Goal: Information Seeking & Learning: Learn about a topic

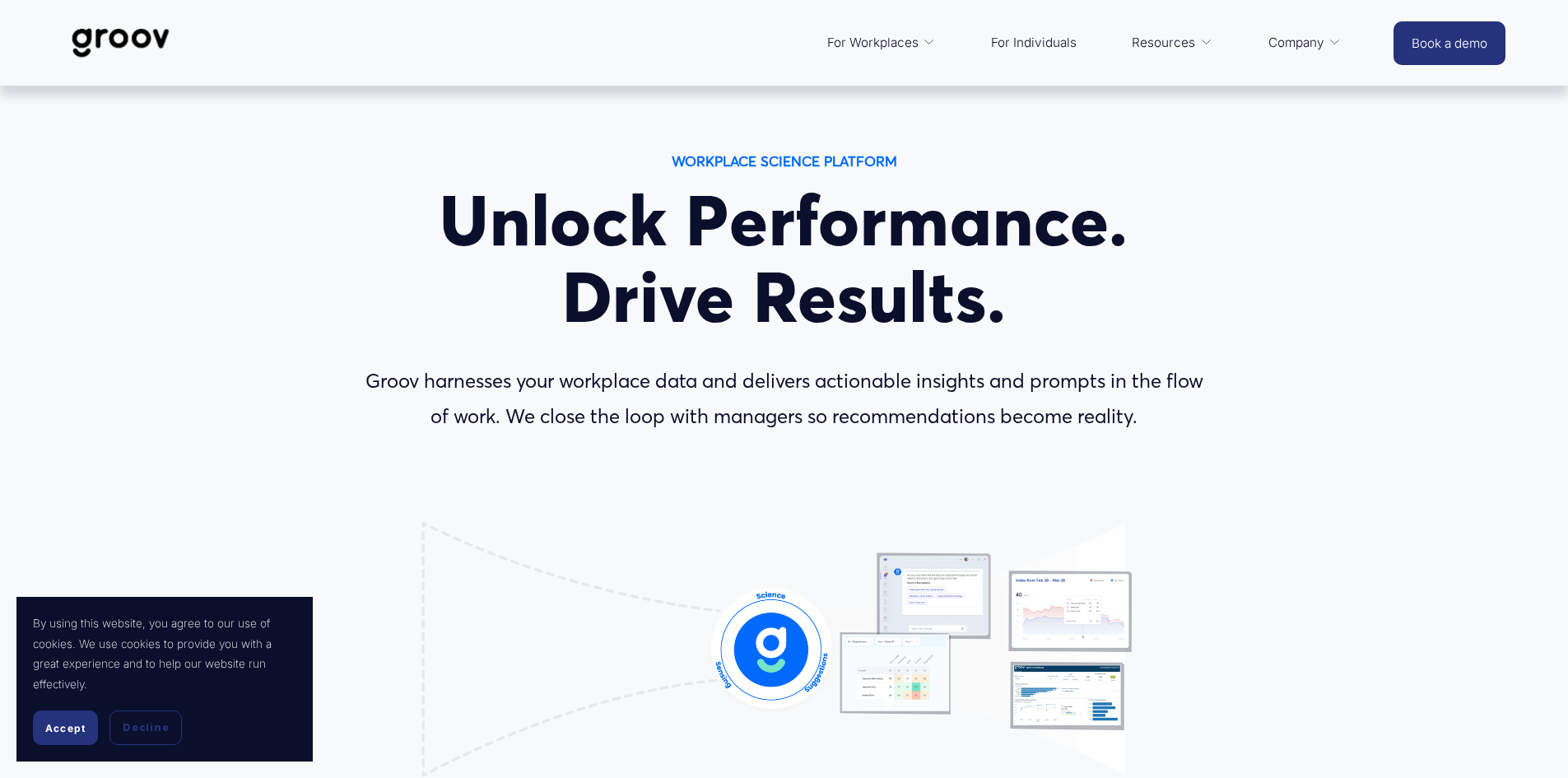
click at [73, 729] on span "Accept" at bounding box center [66, 727] width 41 height 12
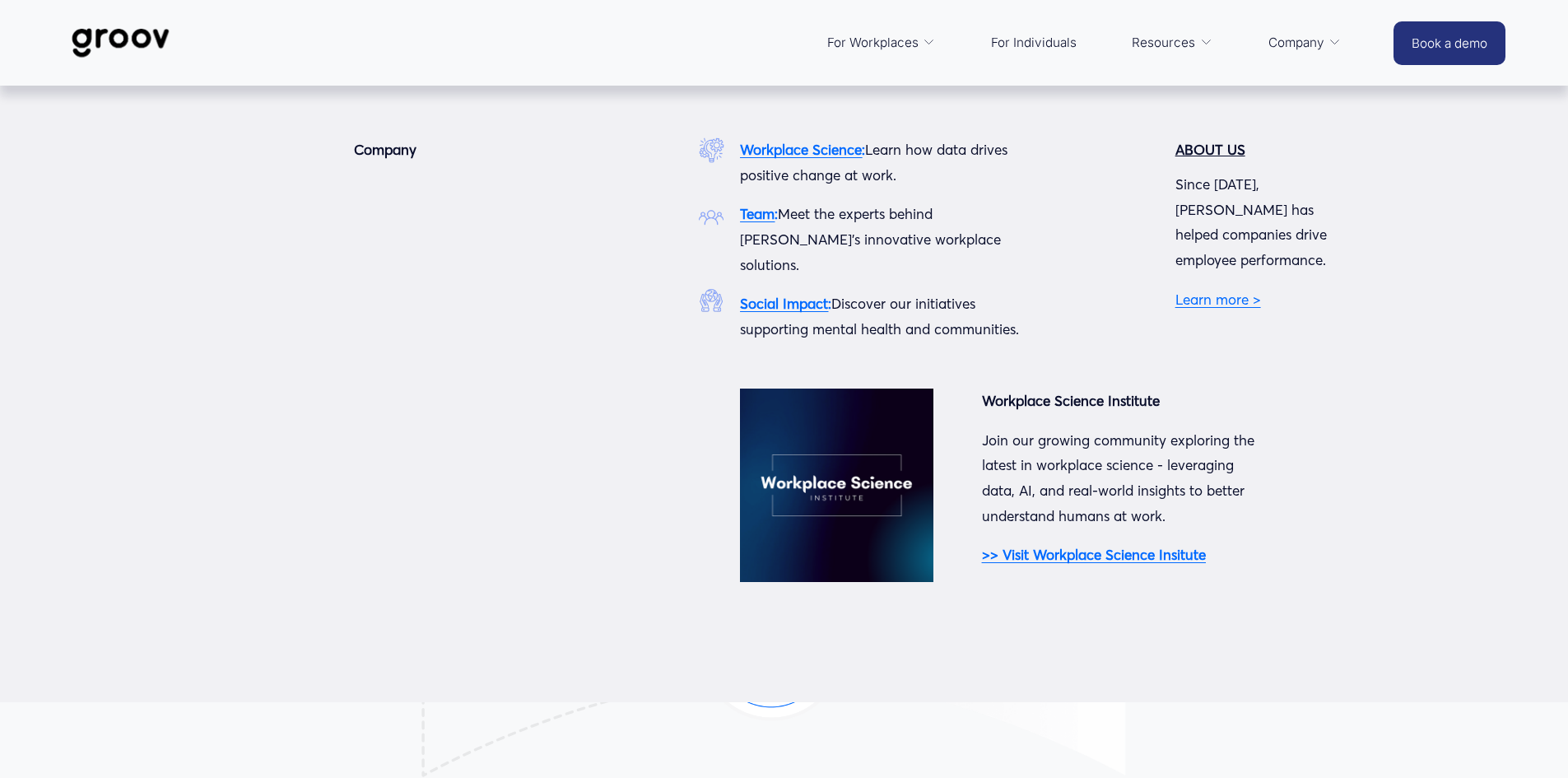
click at [1200, 290] on link "Learn more >" at bounding box center [1218, 298] width 86 height 18
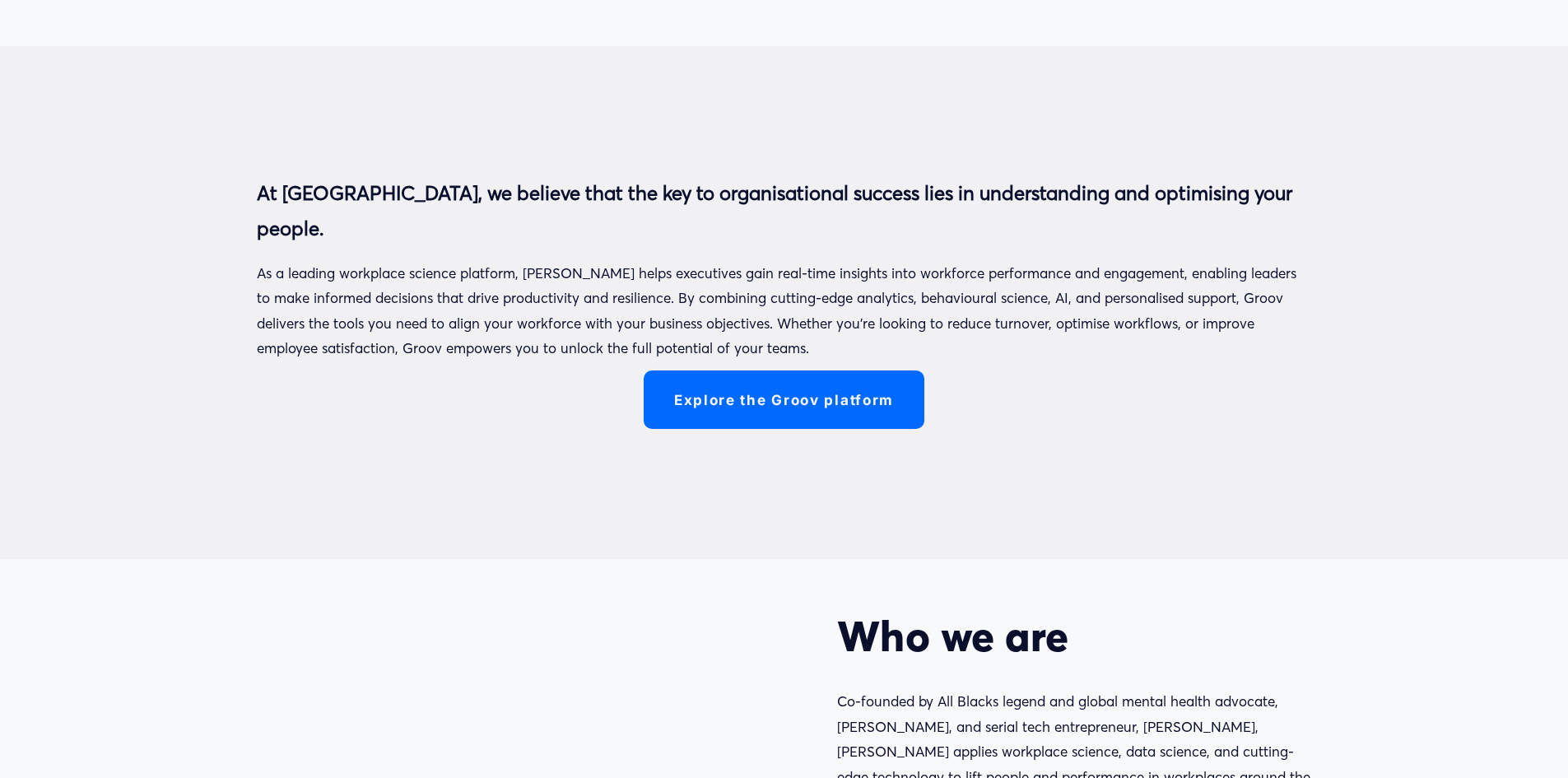
scroll to position [741, 0]
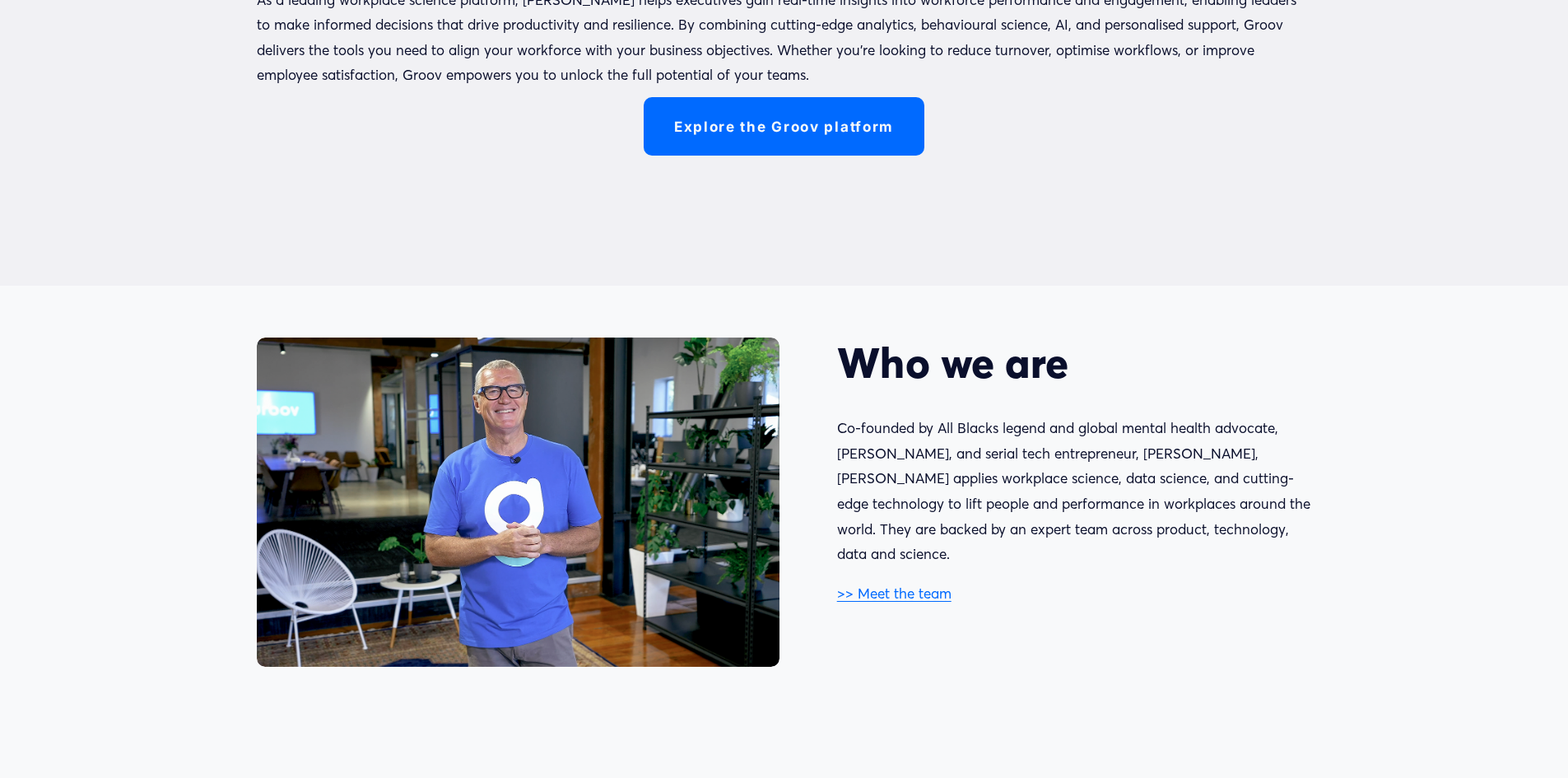
click at [876, 584] on link ">> Meet the team" at bounding box center [894, 592] width 115 height 18
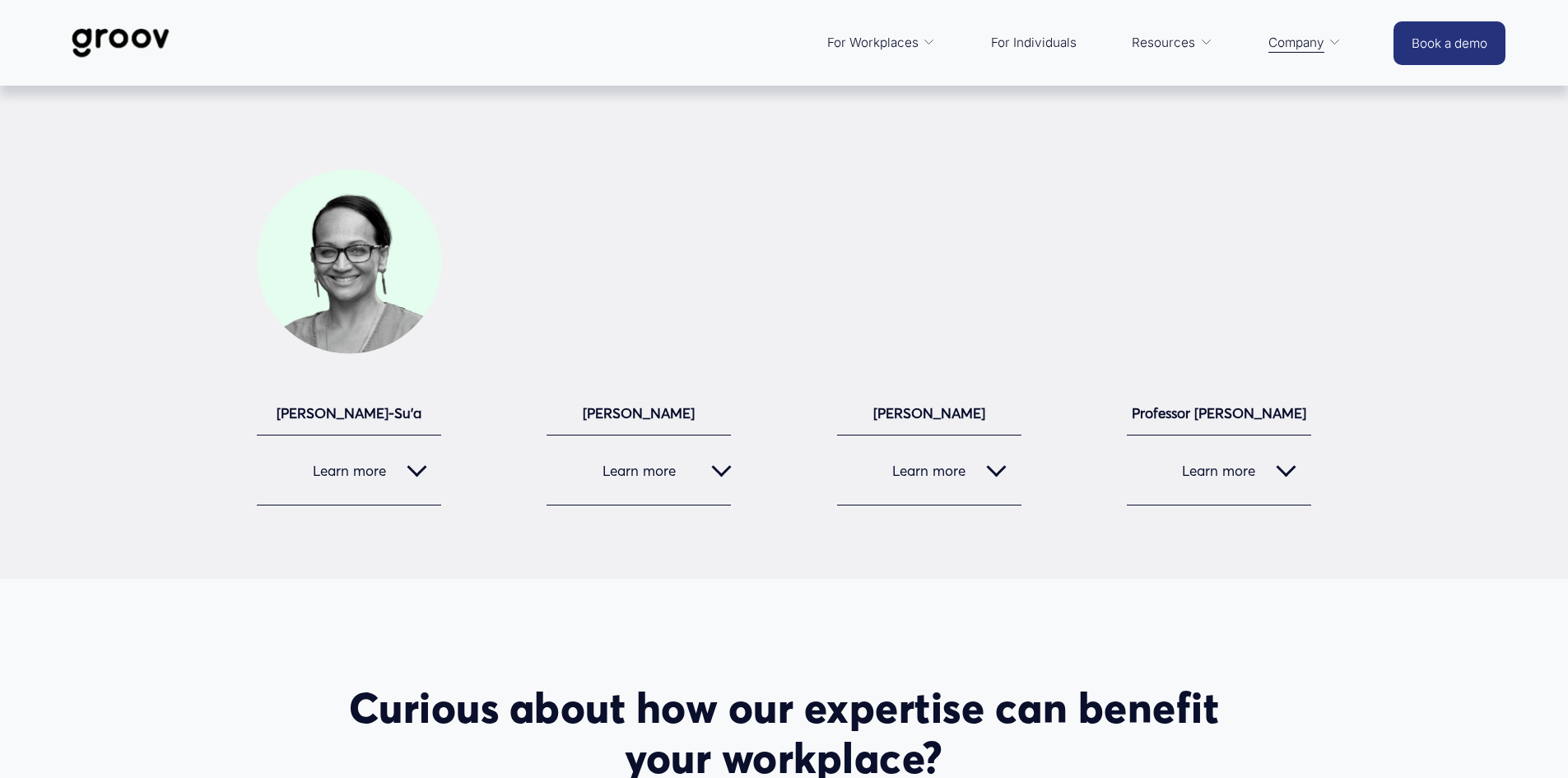
scroll to position [2057, 0]
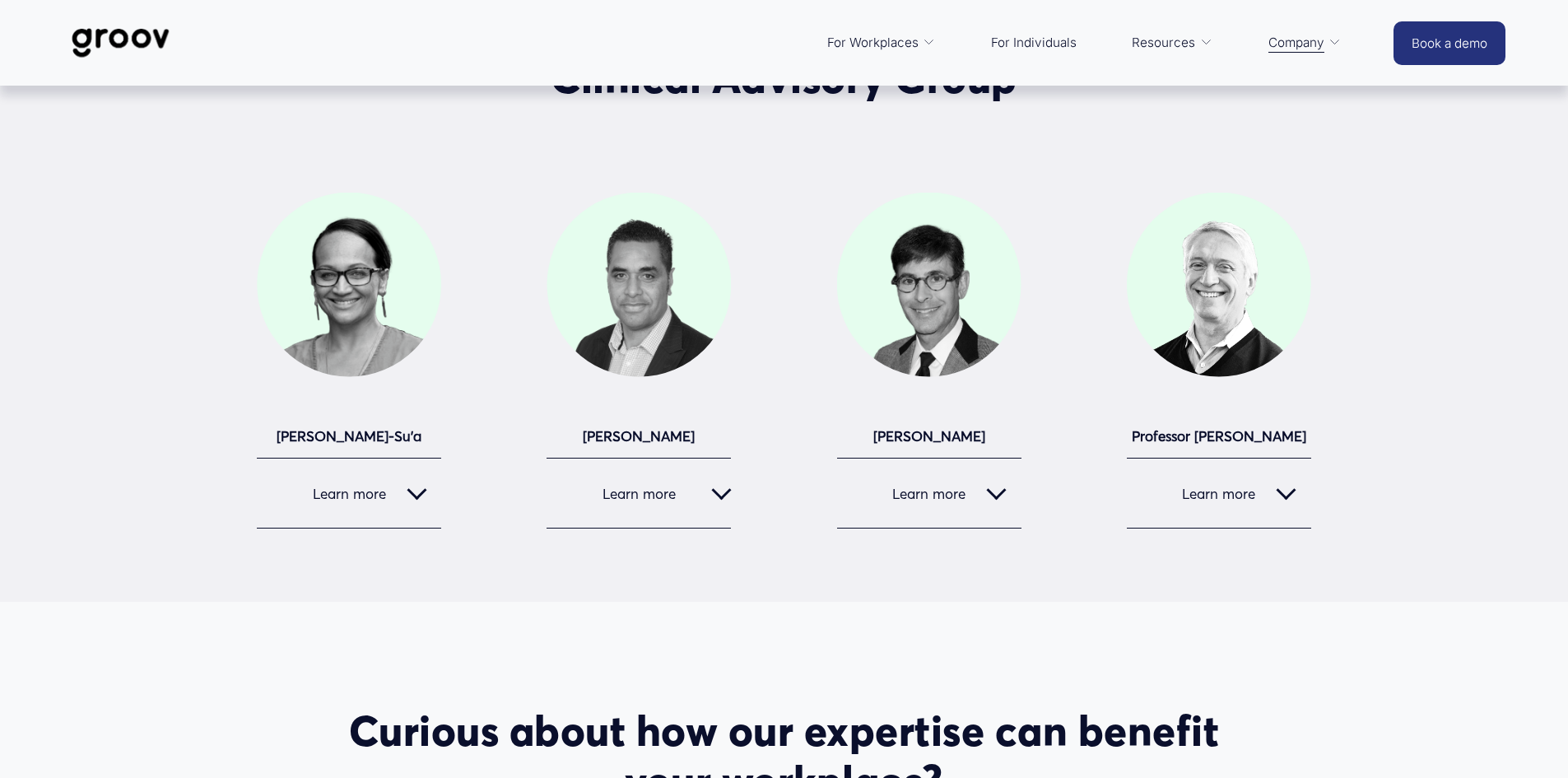
click at [412, 497] on div at bounding box center [416, 489] width 19 height 19
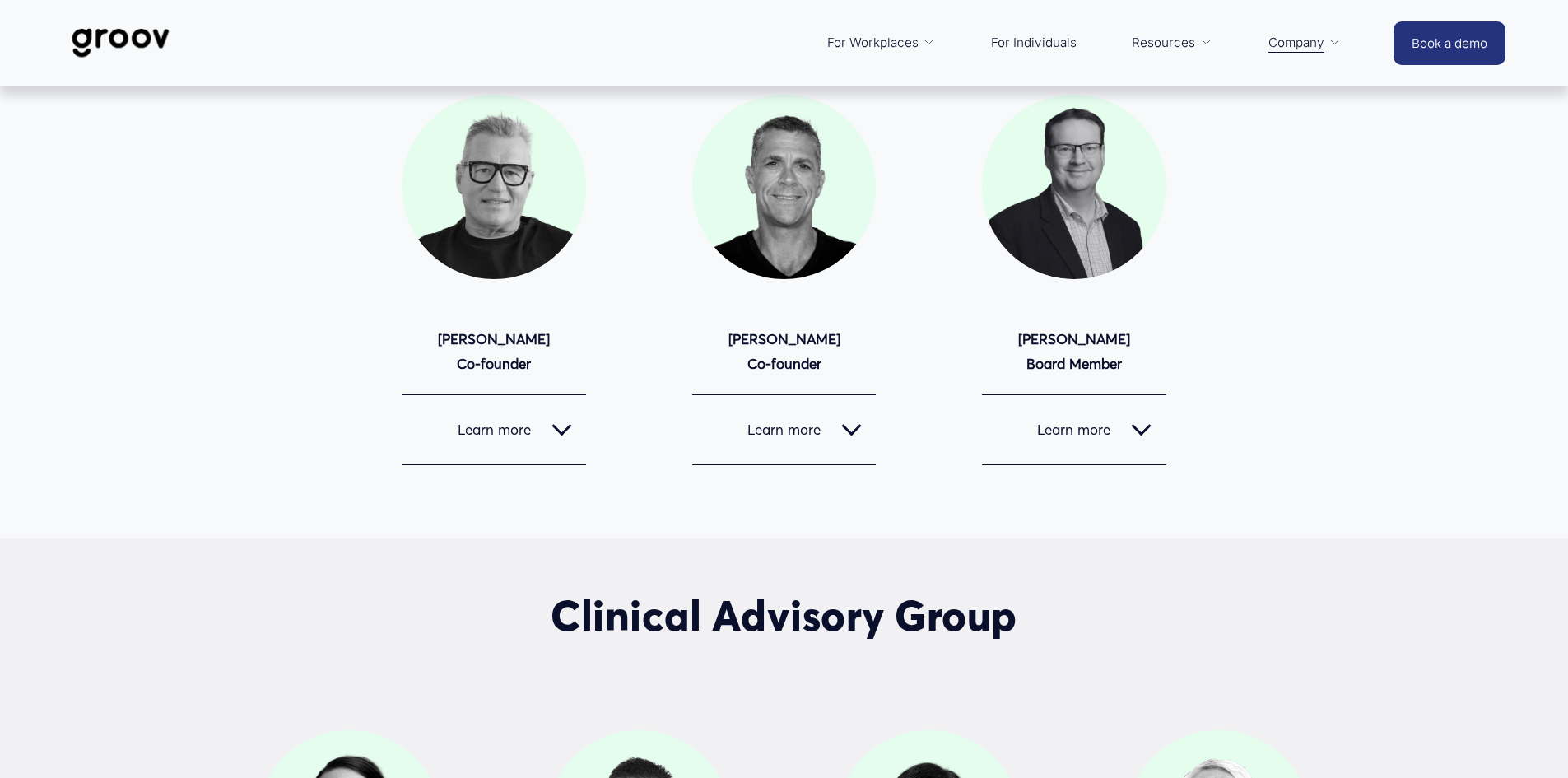
scroll to position [1481, 0]
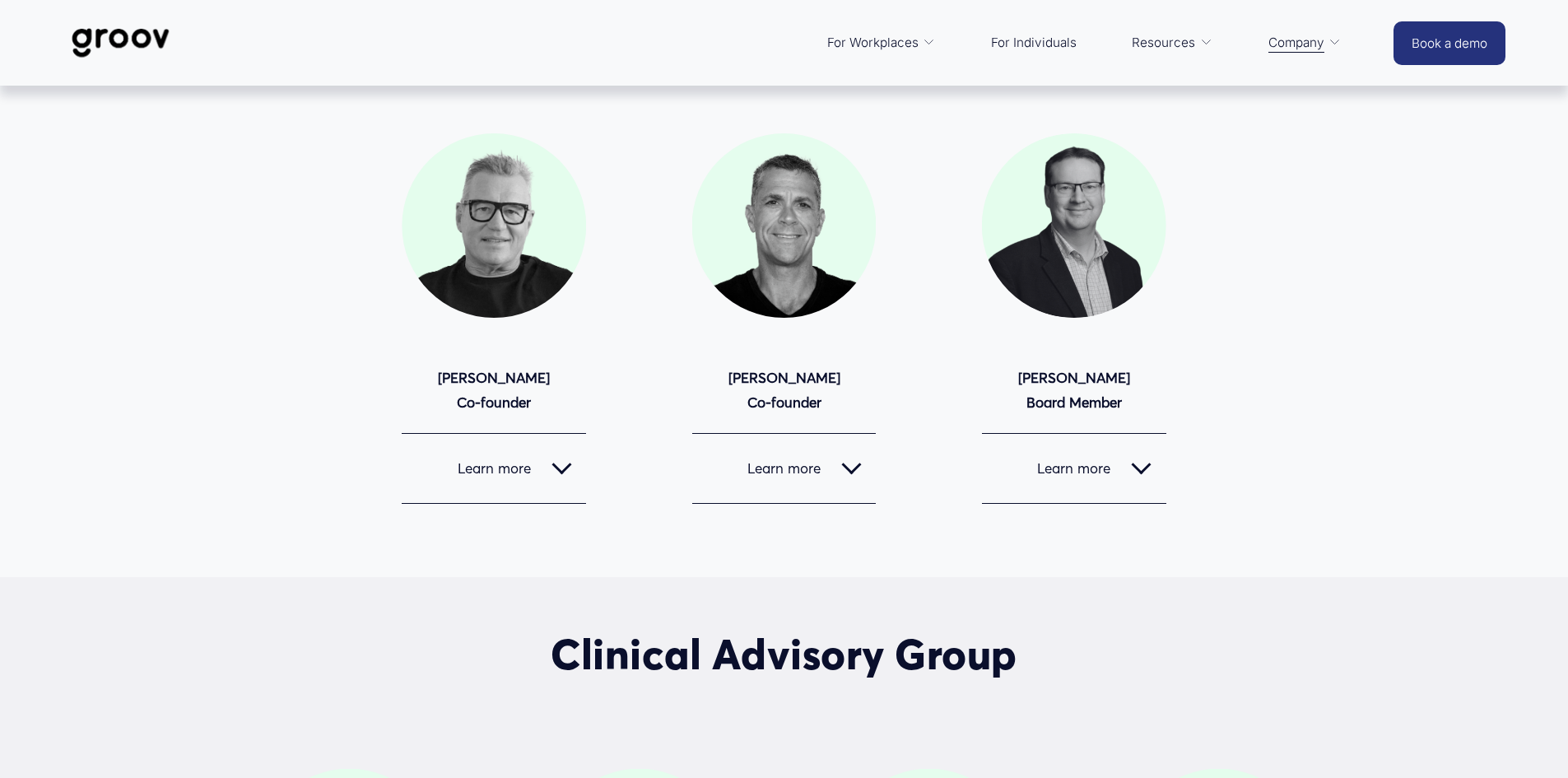
click at [564, 473] on div at bounding box center [561, 464] width 19 height 19
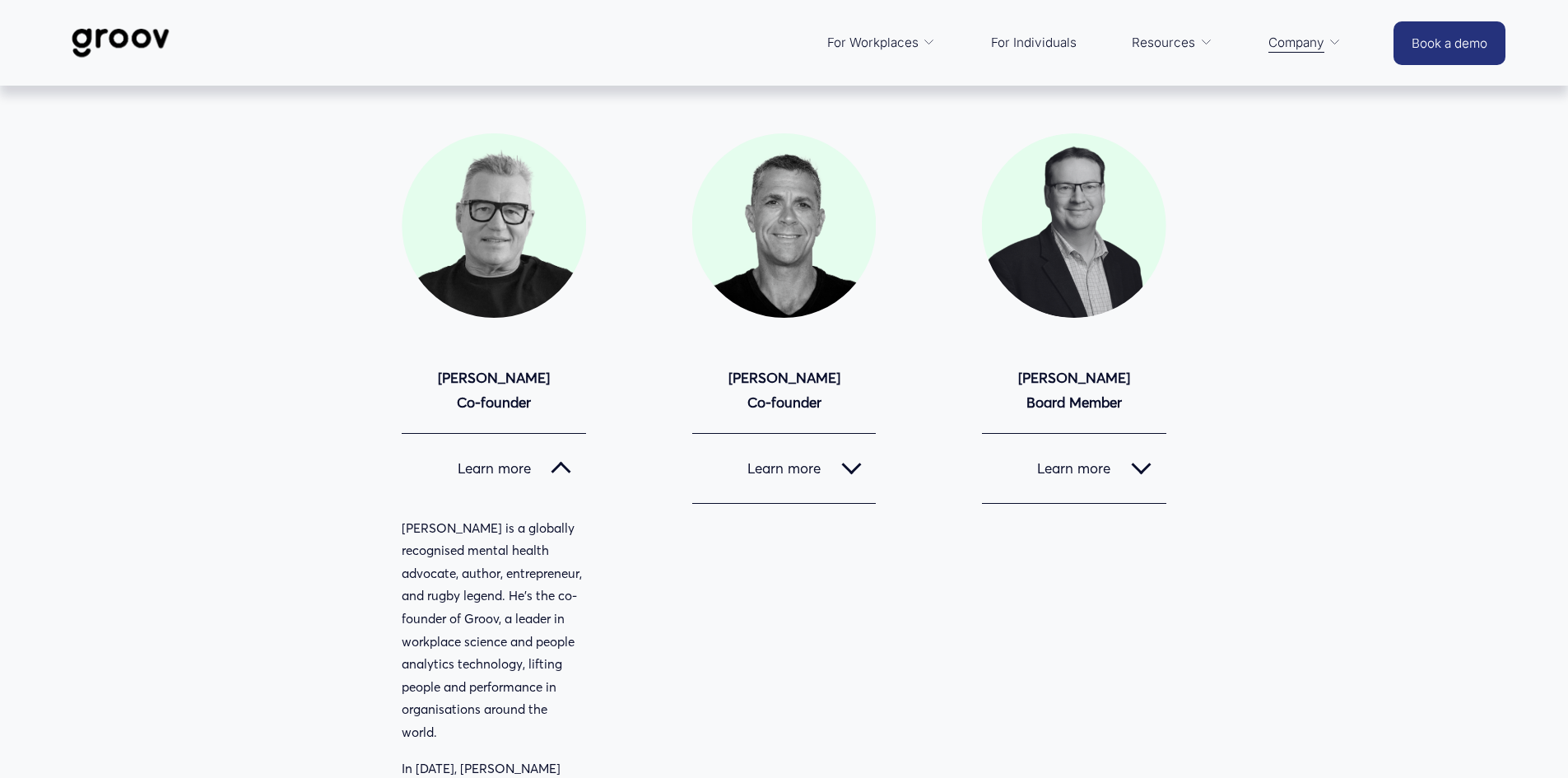
click at [554, 461] on div at bounding box center [561, 468] width 19 height 19
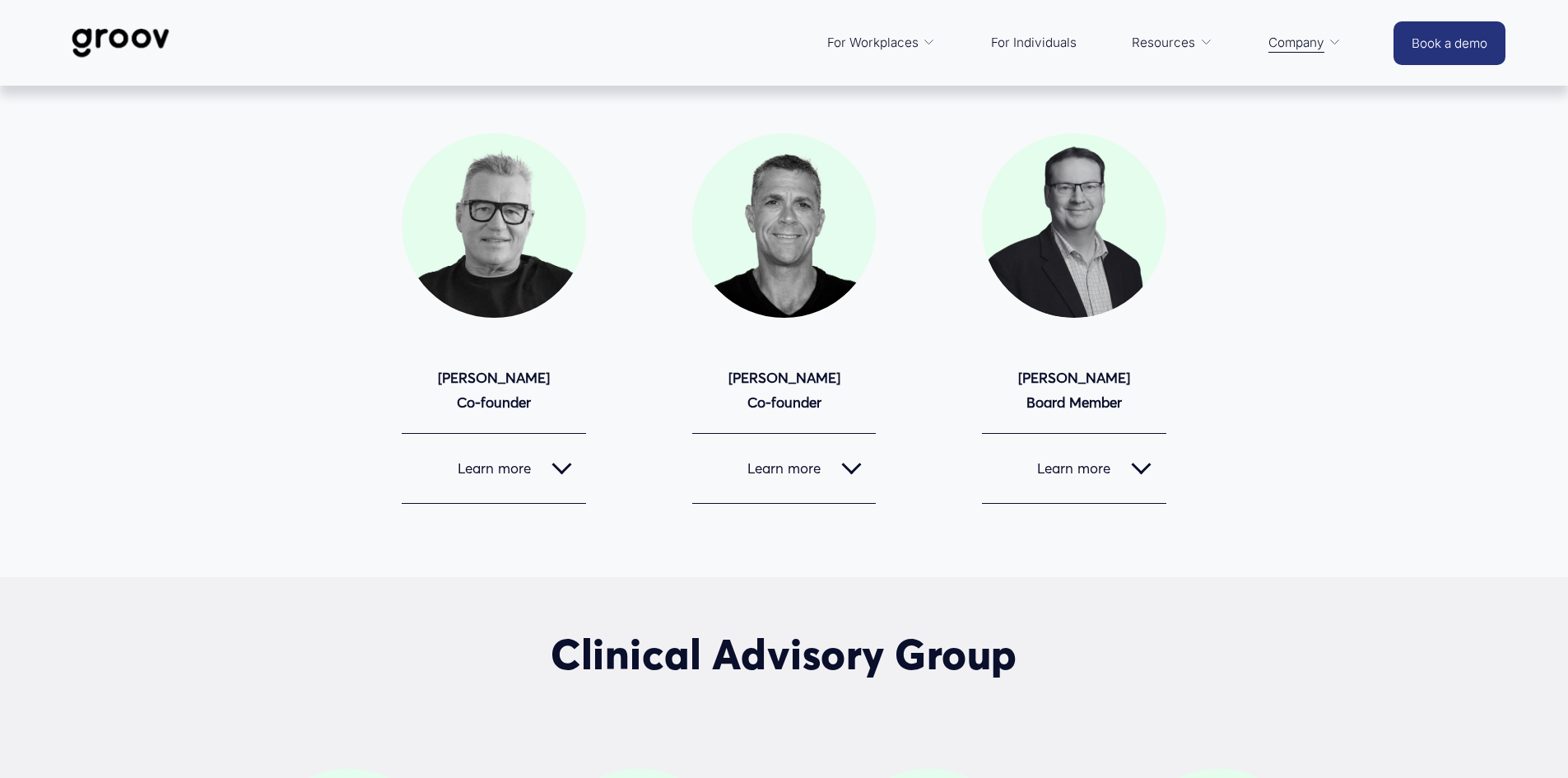
click at [781, 477] on span "Learn more" at bounding box center [774, 468] width 135 height 18
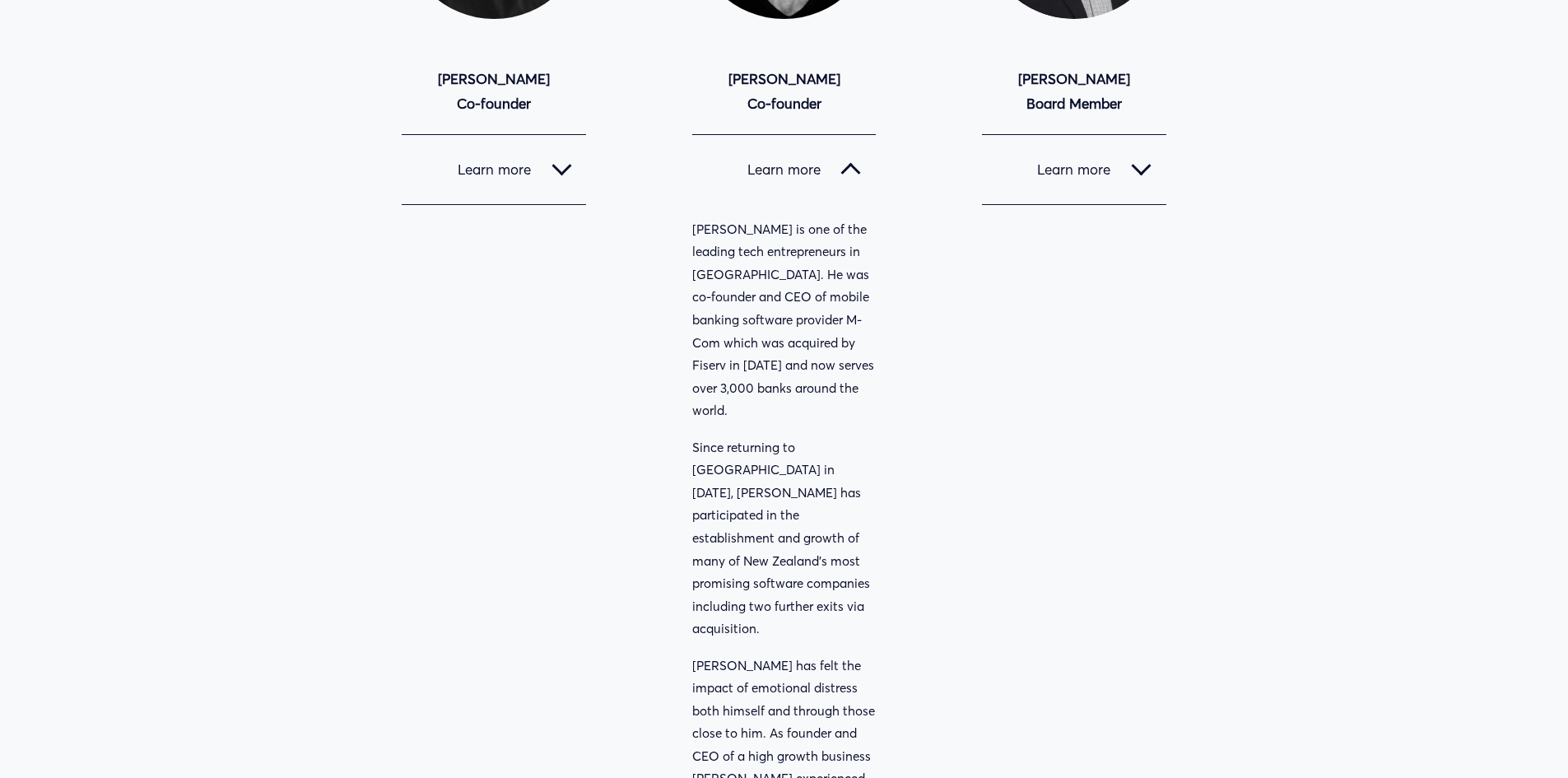
scroll to position [1646, 0]
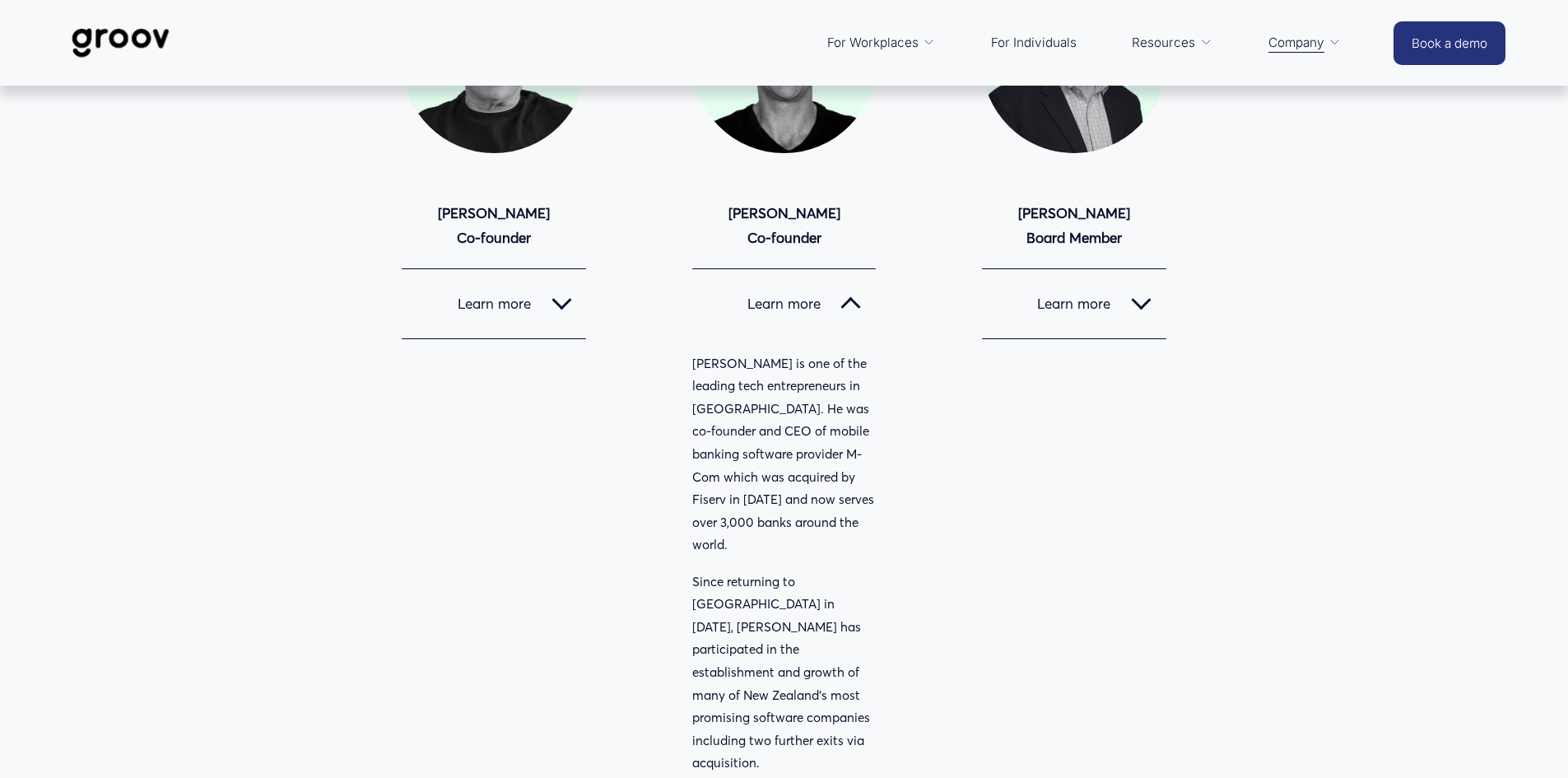
click at [1090, 306] on span "Learn more" at bounding box center [1064, 303] width 135 height 18
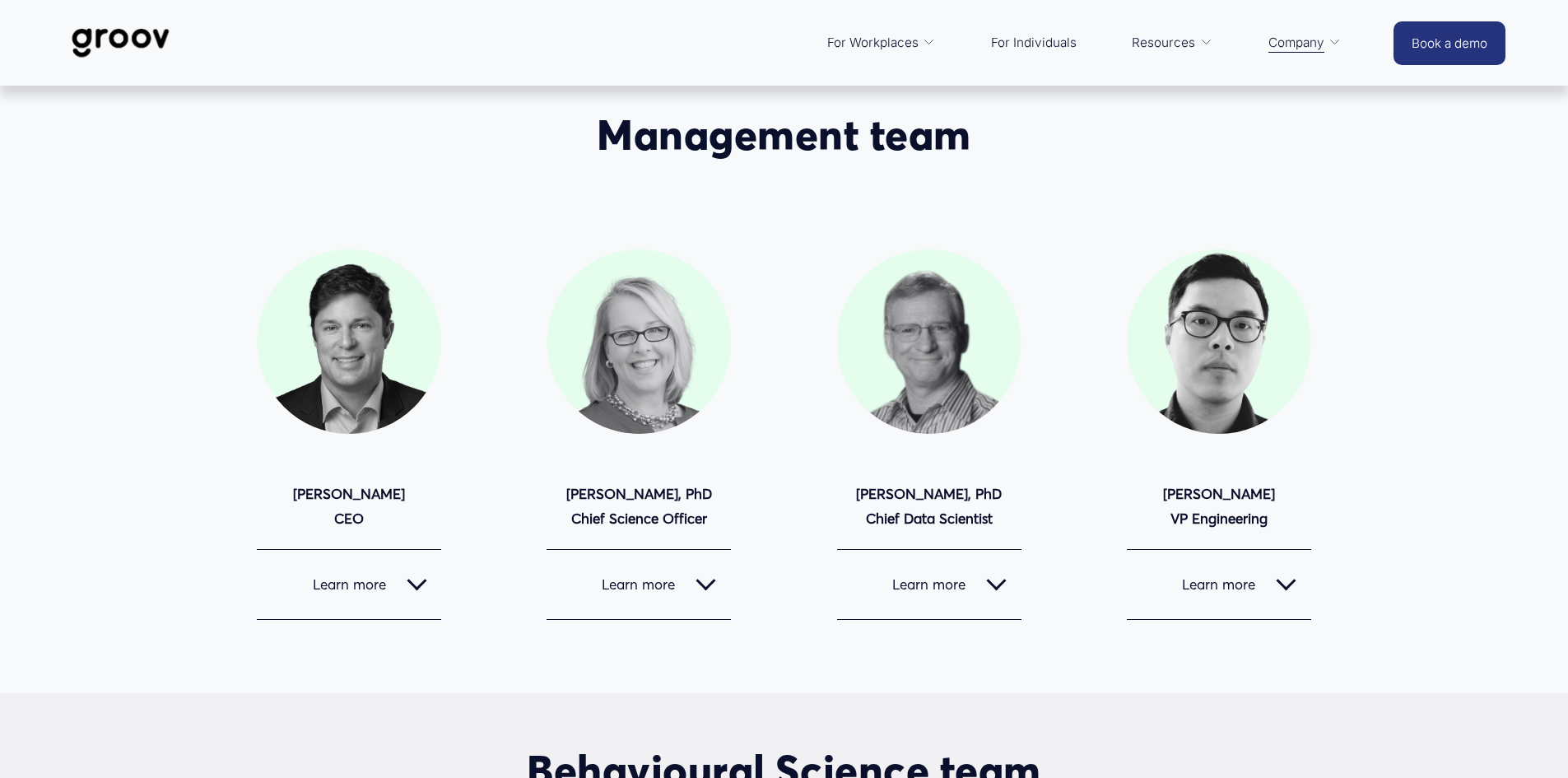
scroll to position [0, 0]
